Goal: Task Accomplishment & Management: Use online tool/utility

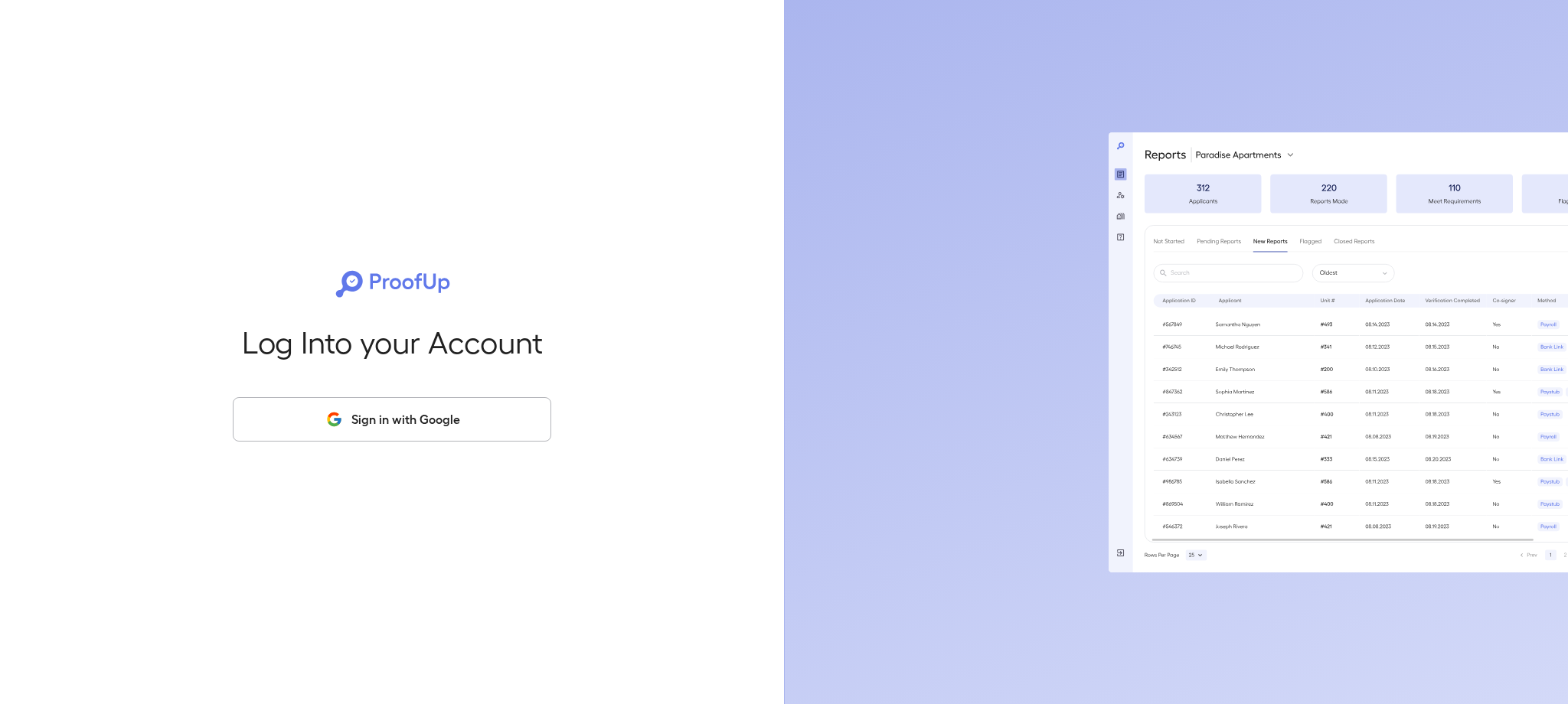
click at [499, 423] on button "Sign in with Google" at bounding box center [392, 419] width 319 height 44
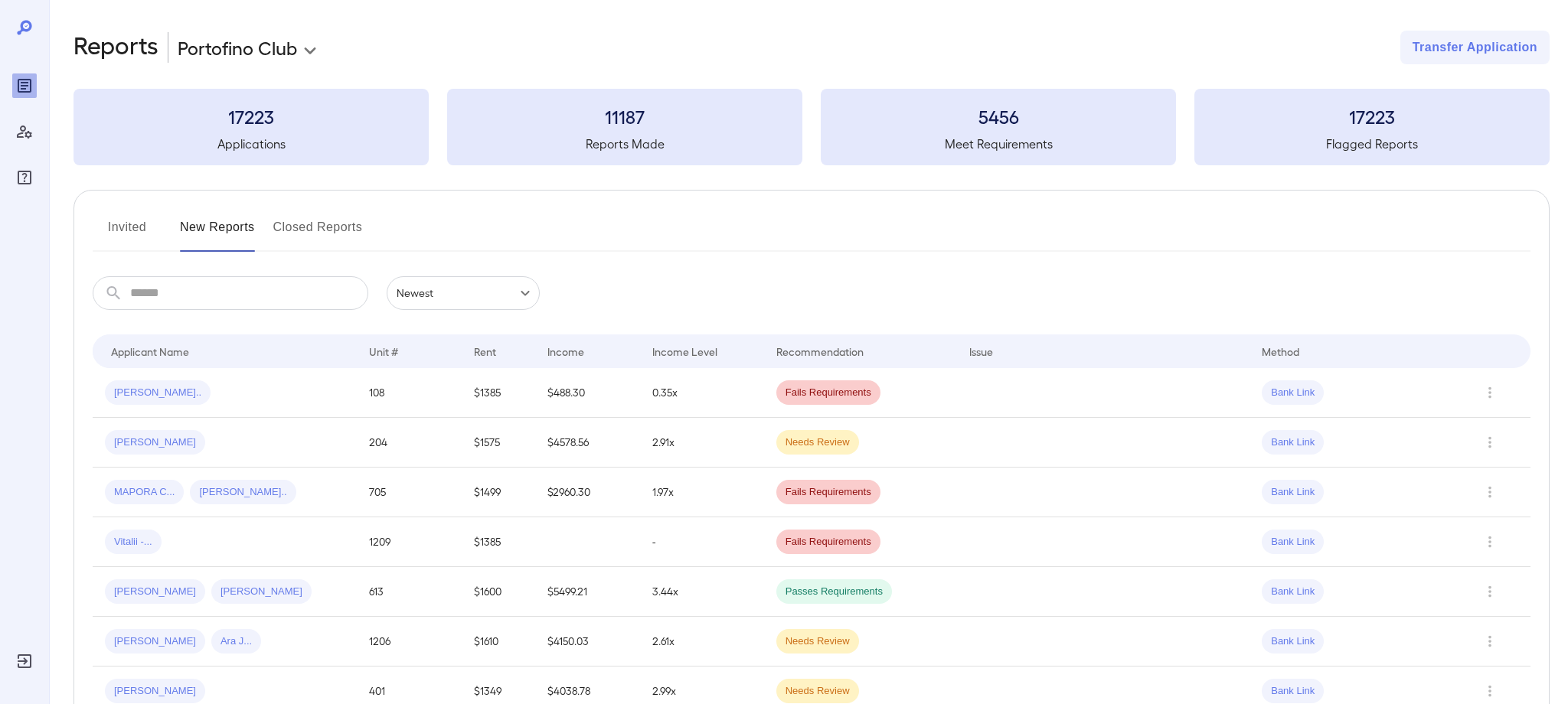
click at [124, 231] on button "Invited" at bounding box center [127, 233] width 69 height 37
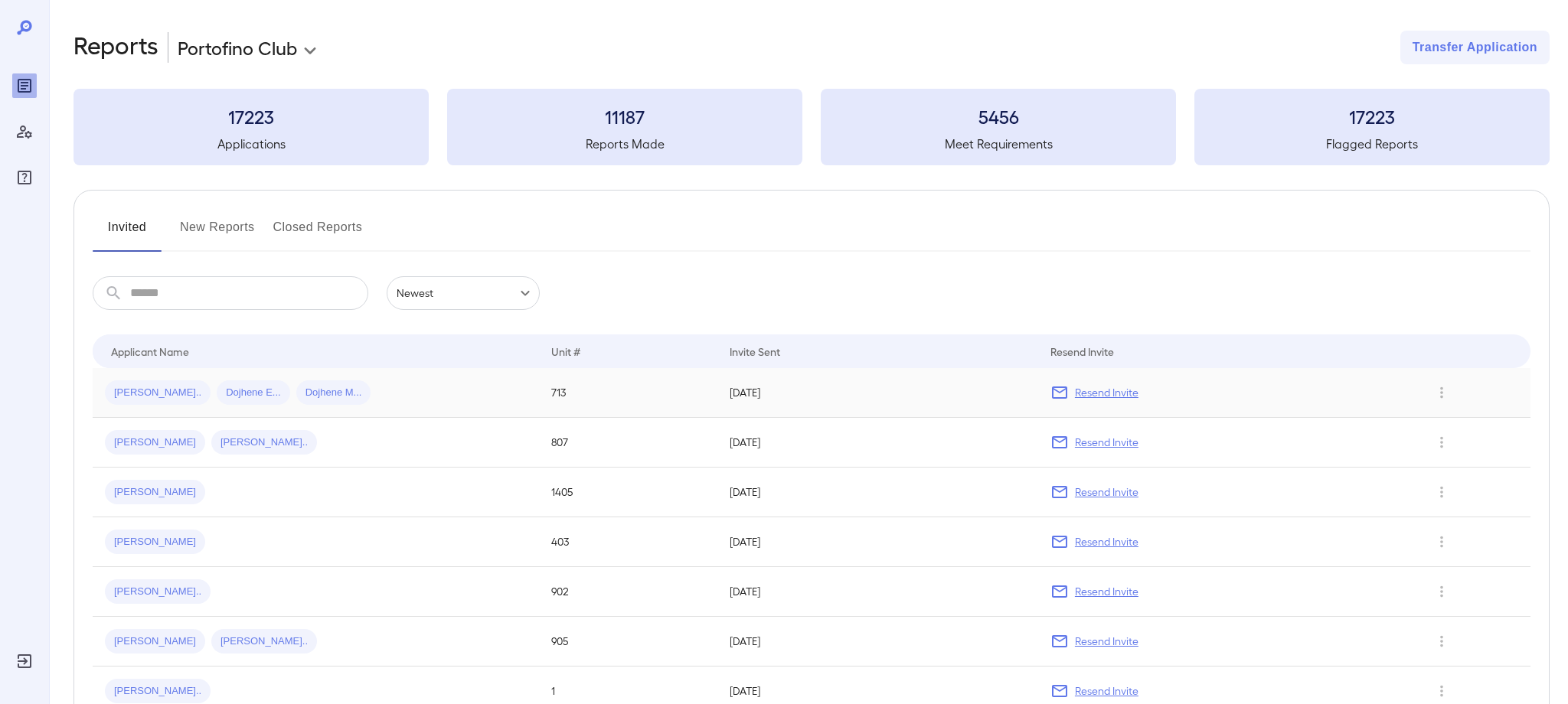
click at [1114, 394] on p "Resend Invite" at bounding box center [1107, 393] width 63 height 16
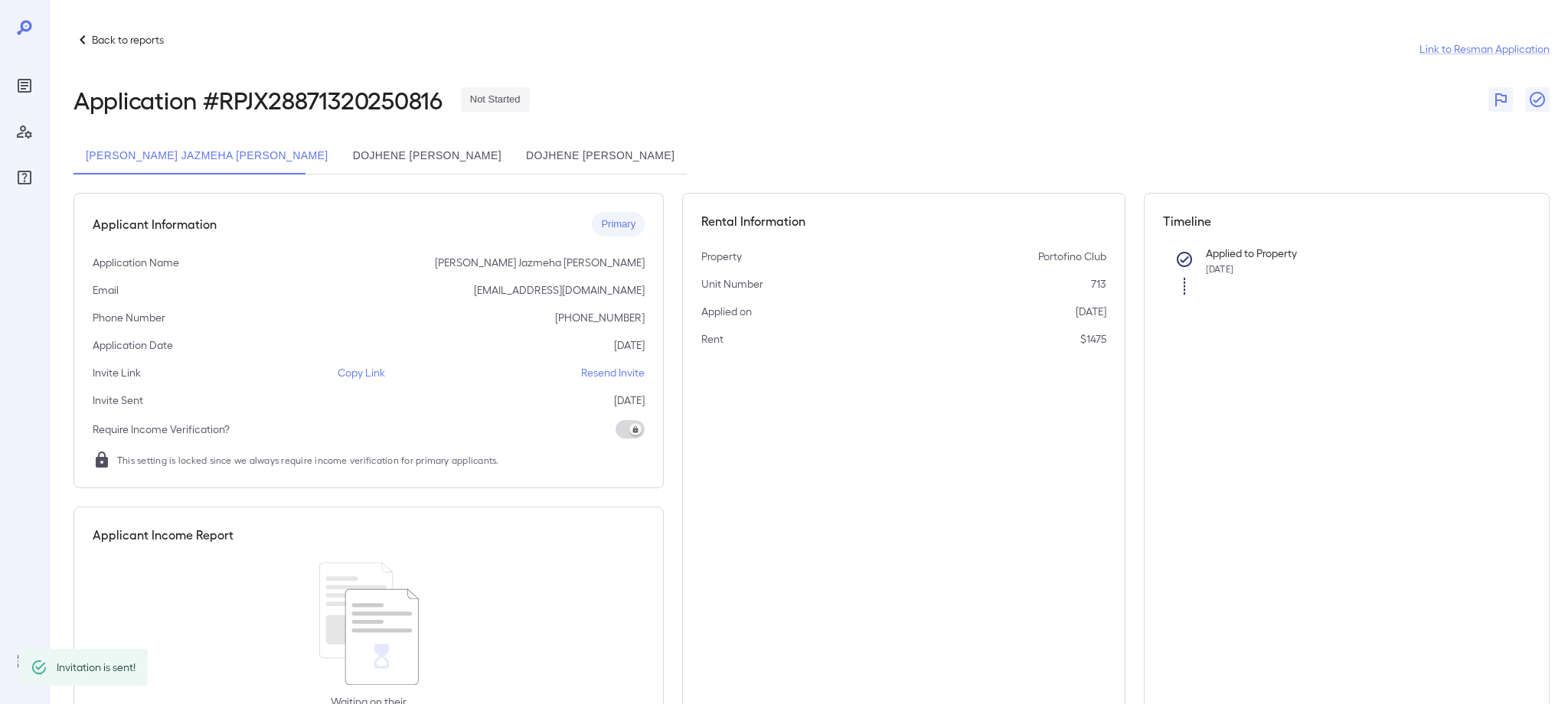
click at [355, 374] on p "Copy Link" at bounding box center [361, 373] width 48 height 16
click at [394, 161] on button "Dojhene Echols" at bounding box center [427, 155] width 173 height 37
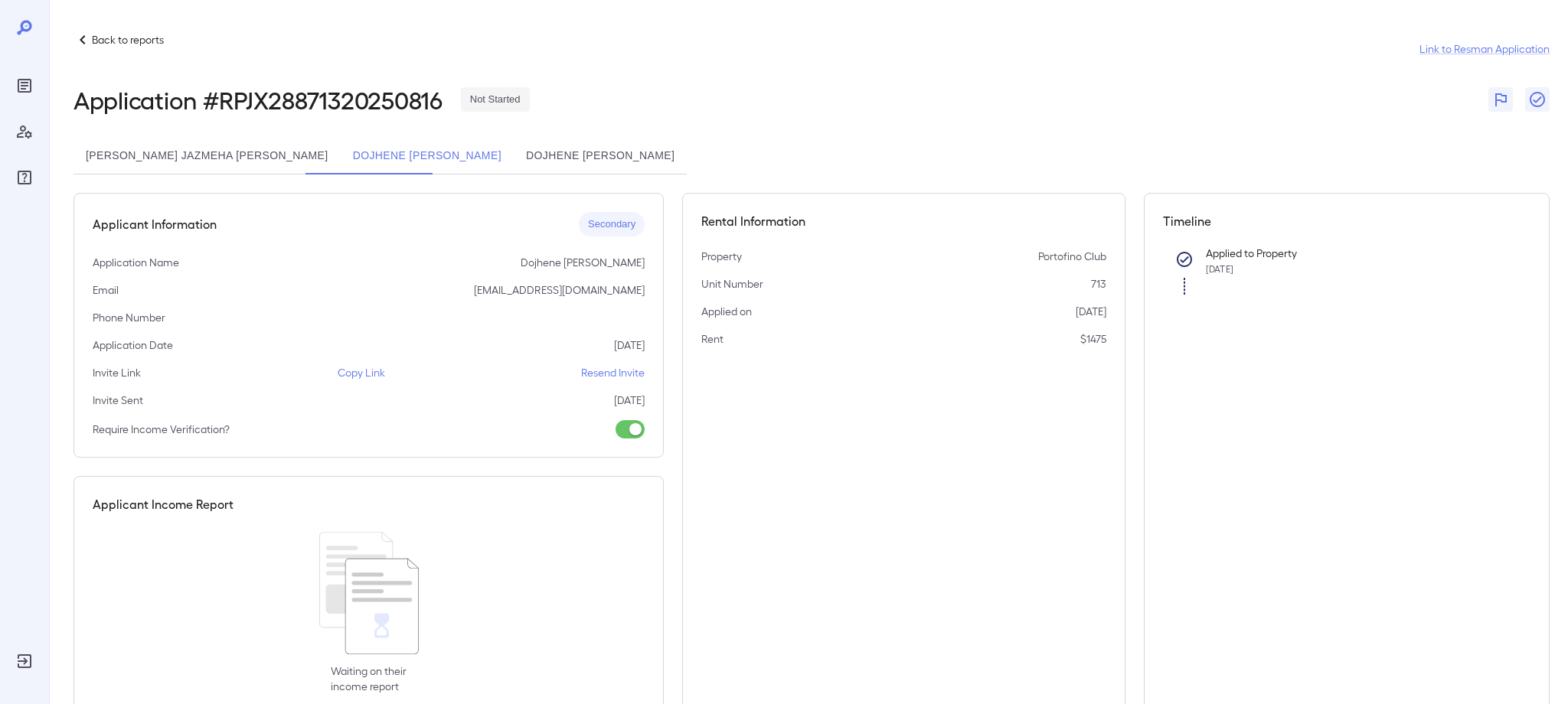
click at [517, 151] on button "Dojhene Monique Echols" at bounding box center [600, 155] width 173 height 37
click at [381, 150] on button "Dojhene Echols" at bounding box center [427, 155] width 173 height 37
click at [538, 144] on button "Dojhene Monique Echols" at bounding box center [600, 155] width 173 height 37
click at [372, 375] on p "Copy Link" at bounding box center [361, 373] width 48 height 16
click at [364, 374] on p "Copy Link" at bounding box center [361, 373] width 48 height 16
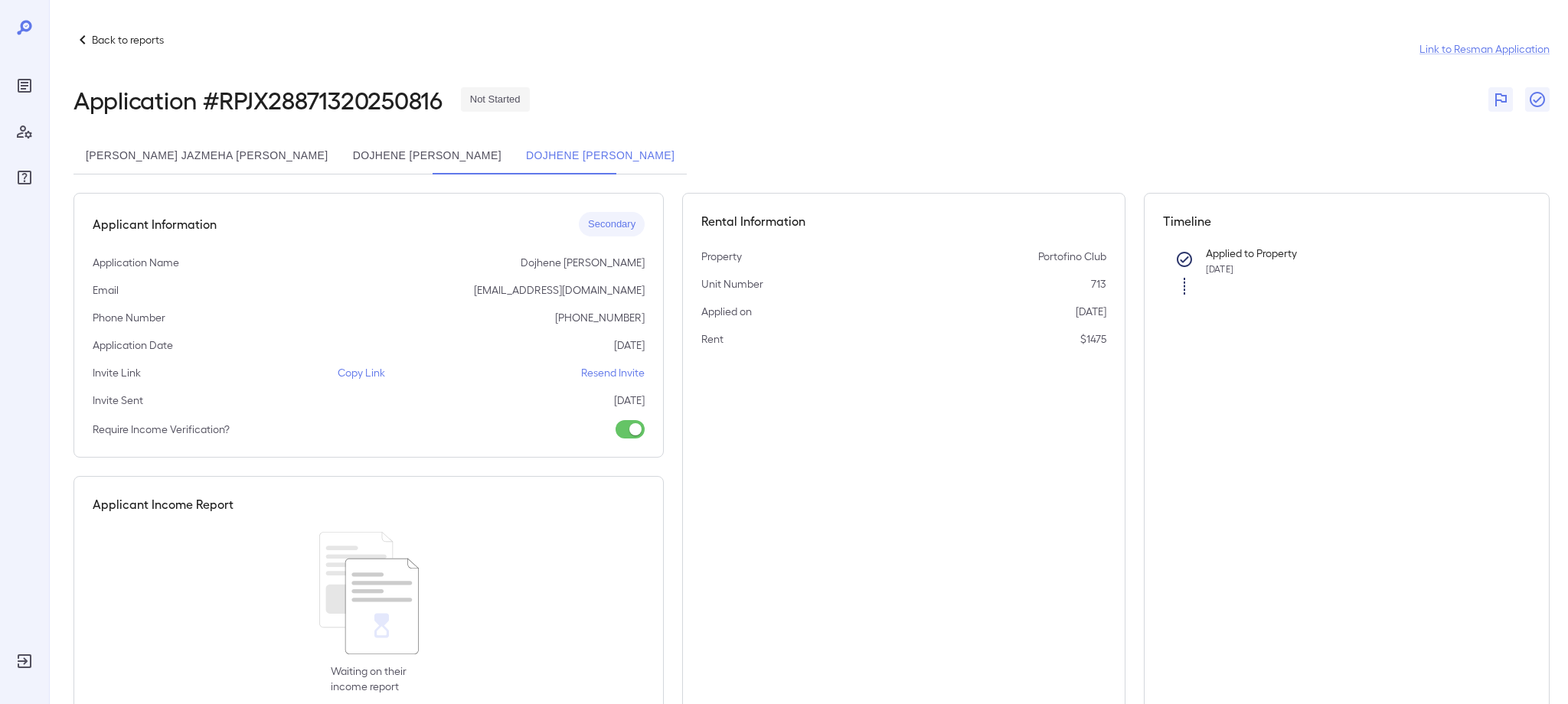
click at [130, 157] on button "Tranay Chisolm Jazmeha Chisolm" at bounding box center [207, 155] width 267 height 37
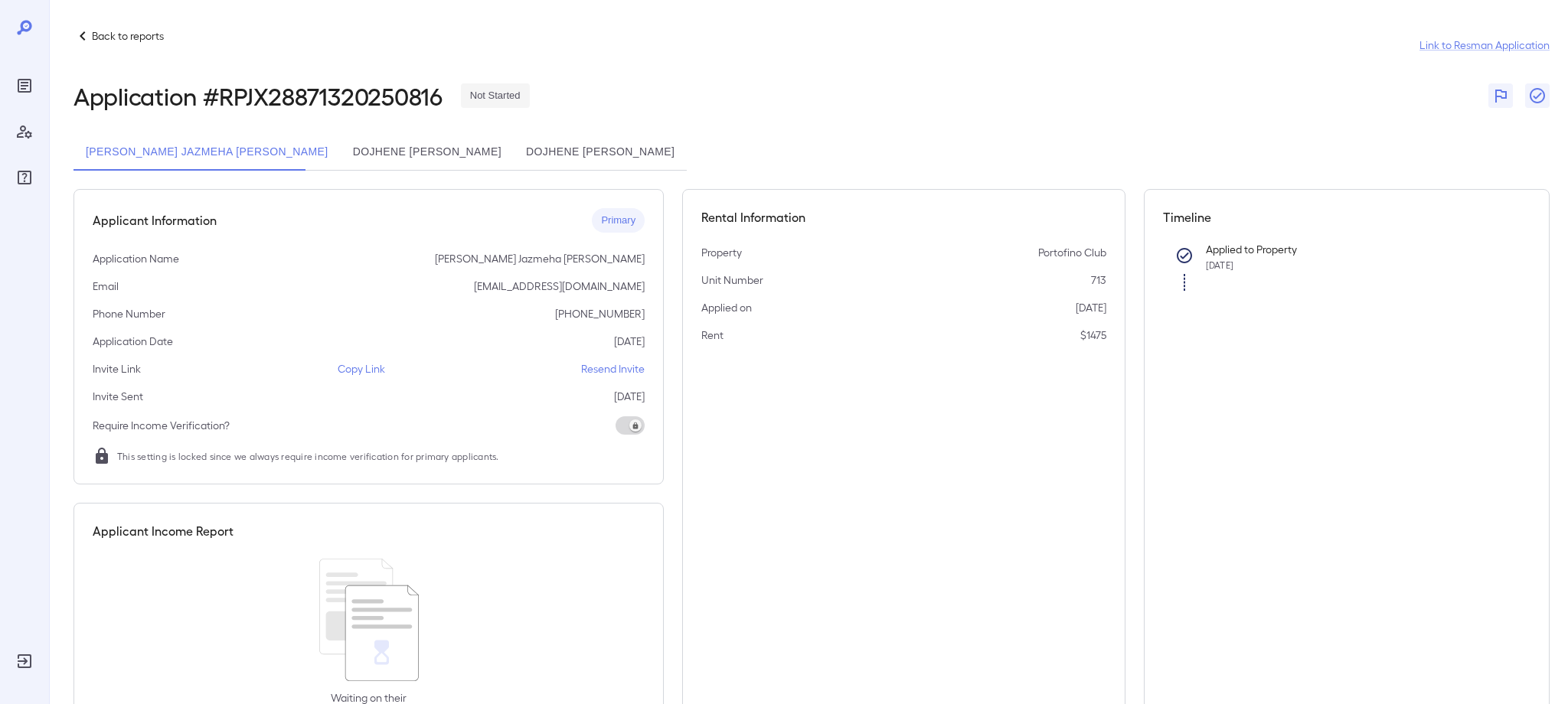
scroll to position [8, 0]
click at [359, 372] on p "Copy Link" at bounding box center [361, 365] width 48 height 16
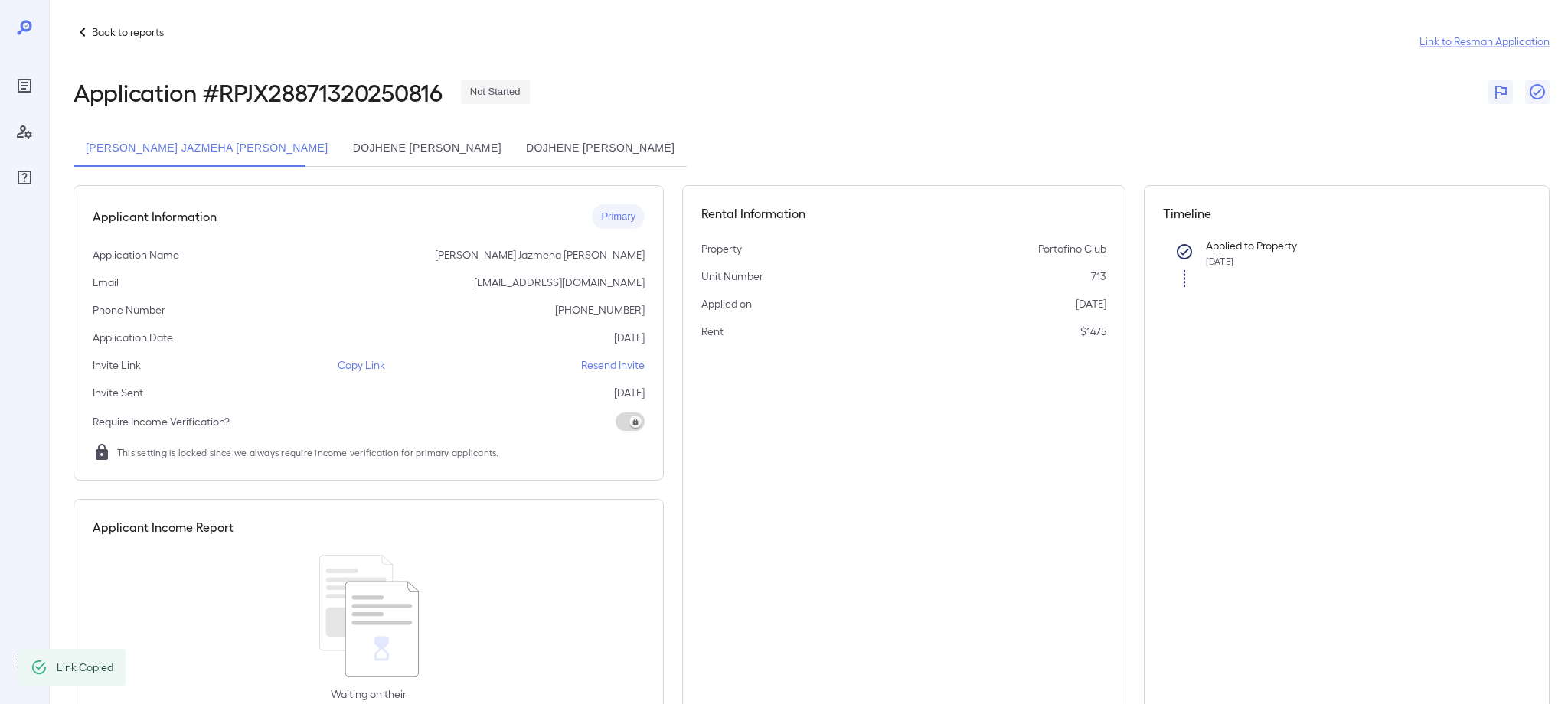
click at [356, 369] on p "Copy Link" at bounding box center [361, 365] width 48 height 16
